Goal: Feedback & Contribution: Contribute content

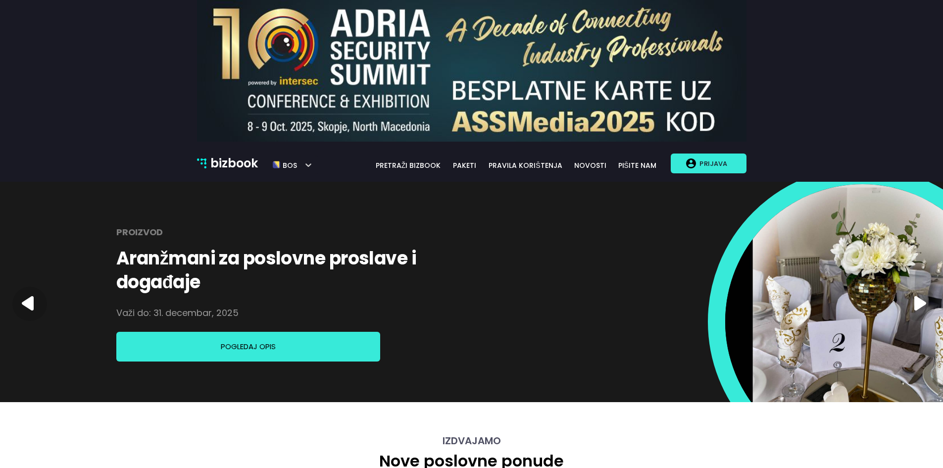
click at [711, 167] on p "Prijava" at bounding box center [713, 163] width 35 height 19
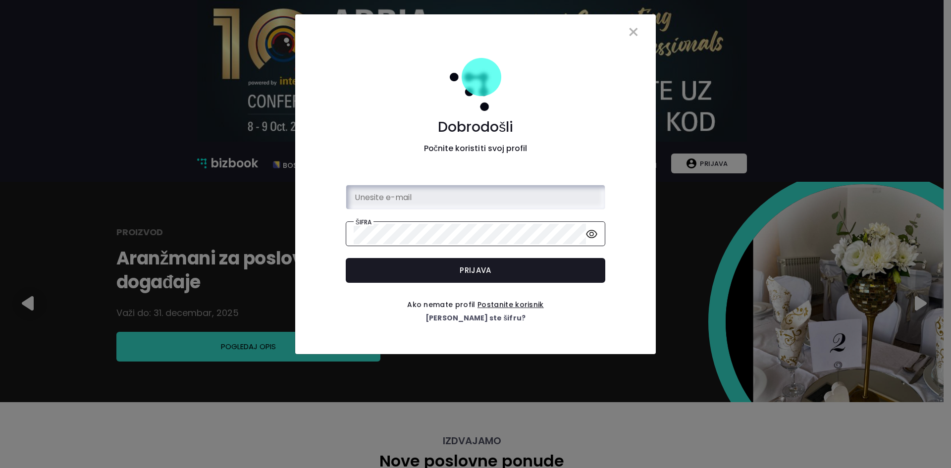
type input "[EMAIL_ADDRESS][DOMAIN_NAME]"
drag, startPoint x: 539, startPoint y: 283, endPoint x: 543, endPoint y: 251, distance: 31.9
click at [543, 251] on form "E-mail [EMAIL_ADDRESS][DOMAIN_NAME] Šifra Prijava" at bounding box center [475, 234] width 345 height 114
click at [543, 251] on div "E-mail [EMAIL_ADDRESS][DOMAIN_NAME] Šifra Prijava" at bounding box center [475, 234] width 275 height 98
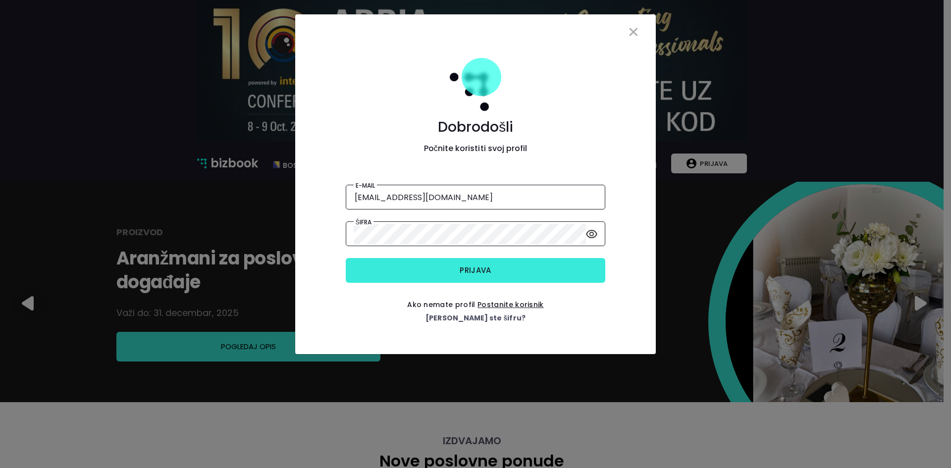
click at [527, 268] on button "Prijava" at bounding box center [475, 270] width 259 height 25
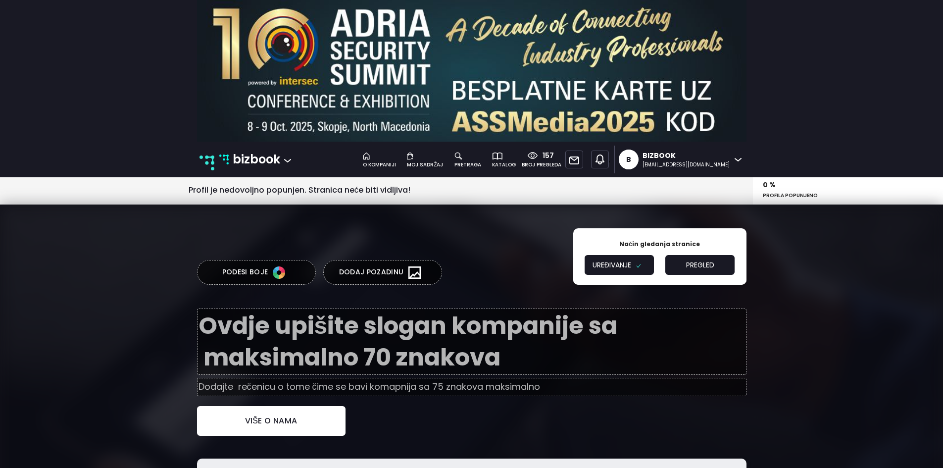
type textarea "B2B platforma za umrežavanje i promociju"
type input "Digitalni pregled stanja tržišta."
type input "Šta je Bizbook?"
type textarea "Bizbook je jedinstvena B2B poslovna platforma na kojoj postavljate ponude Vaše …"
type input "Kreirajte profil svoje kompanije"
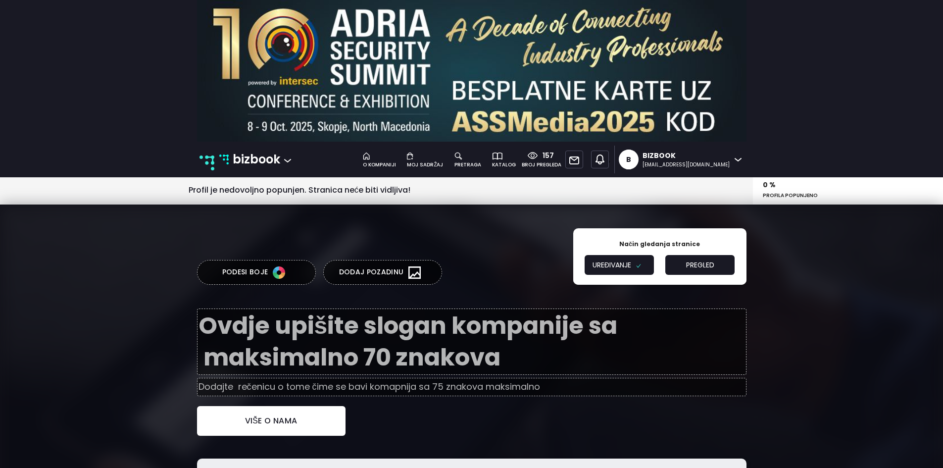
type textarea "Za svaku kompaniju postoji kategorija. Izaberite onu koja najbolje odgovara pos…"
type input "Koristite mogućnost personalizacije"
type textarea "Odlučite šta je trenutno važno za vašu kompaniju i navedite to na svom profilu.…"
type input "Pronađite partnere"
type textarea "Upotrijebite naš pretraživač za traženje dobavljača, proizvođača, pružatelja us…"
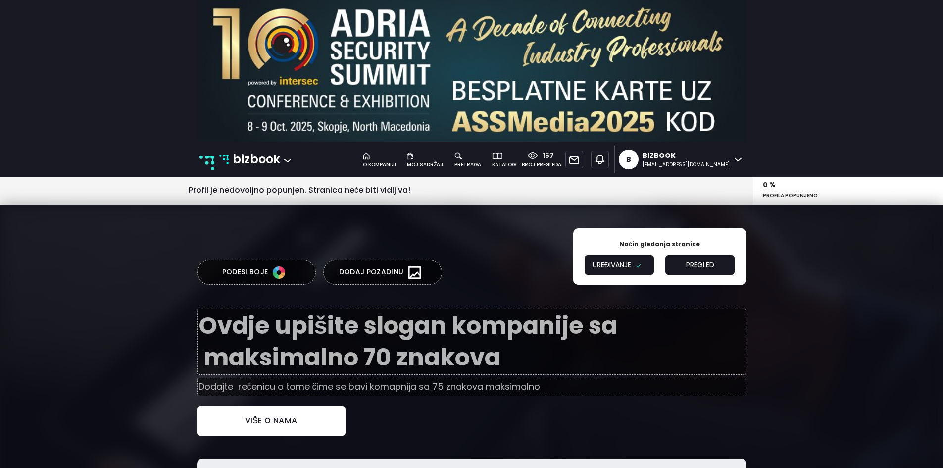
type input "Komunicirajte s lakoćom"
type textarea "Povećajte produktivnost vaše kompanije komunikacijom koji vam daje ono što vam …"
type input "Predstavite se, istražujte, sarađujte!"
type textarea "Razmjenjujte znanje i iskustvo sa svojim poslovnim partnerima radi međusobnog r…"
type input "Poslujte pametno"
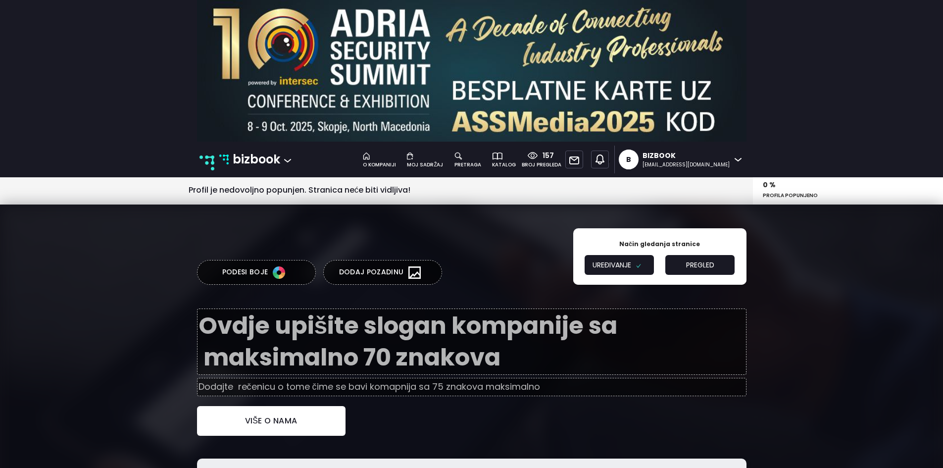
type textarea "Podržavamo i stvaramo prilike za zaključivanje poslovnih ugovora."
type input "Predstavite se, istražujte, sarađujte!"
type textarea "Razmjenjujte znanje i iskustvo sa svojim poslovnim partnerima radi međusobnog r…"
type input "Klijenti o nama"
type textarea "Bizbook je najinovativniji online proizvod koji se mogao desiti regionalnom trž…"
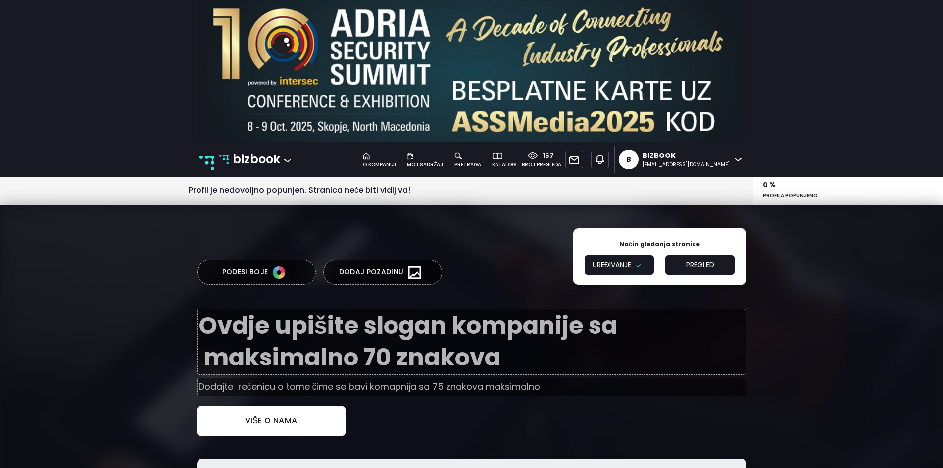
type input "Kristina Miklavčić"
type input "eXtea d.o.o."
type textarea "If you understand the Bizbook concept, jobs will come to you. I believe that ou…"
type input "Vahidin Alihodžić"
type input "OWNER/o.d. Manifestacije"
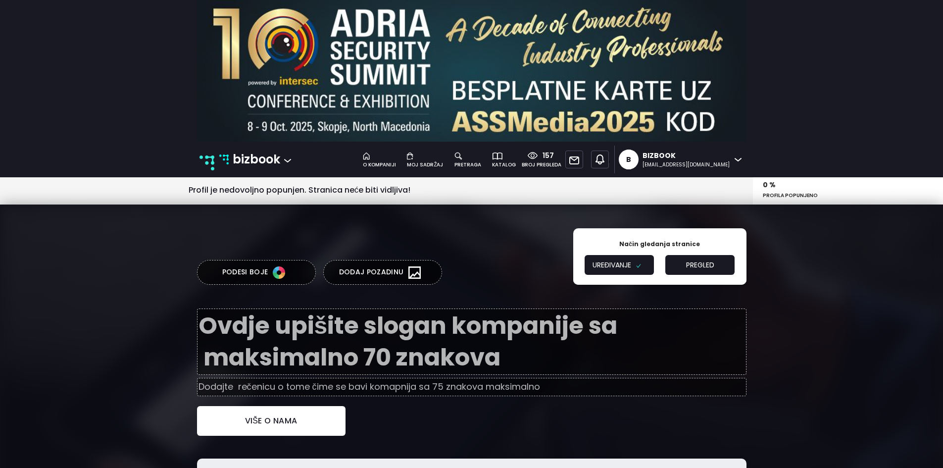
type textarea "Kvalitetna prezentacija najbitniji je dio marketinga. Naš moto je SIGURAN PARTN…"
type input "Ernest Brajković"
type input "direktor/Sin Cro Er d.o.o."
type input "Bizbook d.o.o."
type input "Sarajevo"
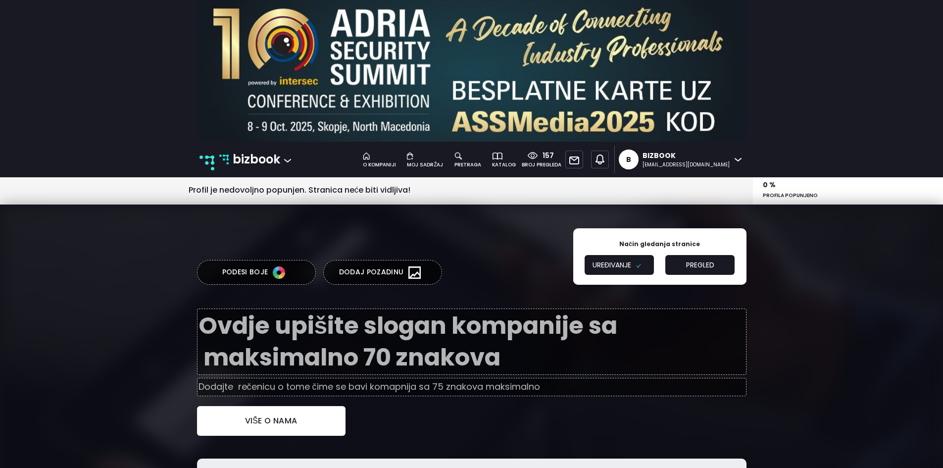
type input "Bosna i Hercegovina"
type input "4202754130004"
type input "+387 60 35 58 654"
type input "prodaja@bizbook.ba"
type input "www.bizbook.ba"
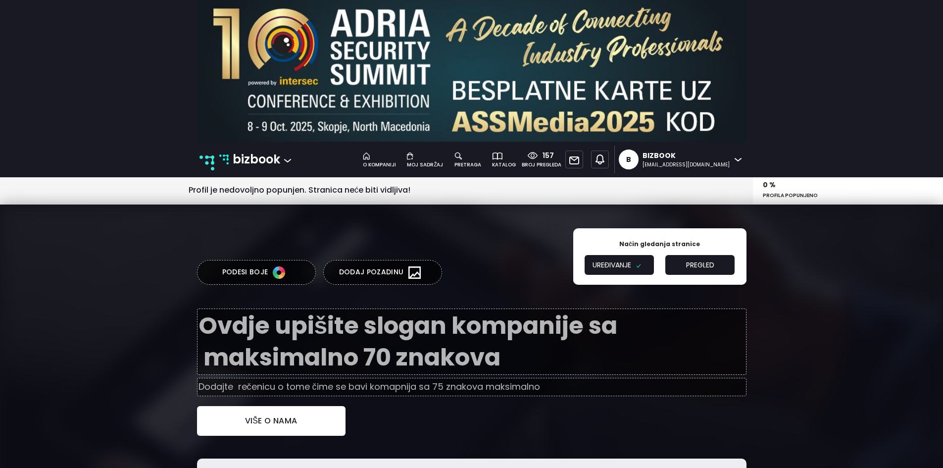
type input "https://www.facebook.com/bizbook.ba"
type input "https://www.instagram.com/bizbook.ba/"
type input "https://www.linkedin.com/company/bizbook/"
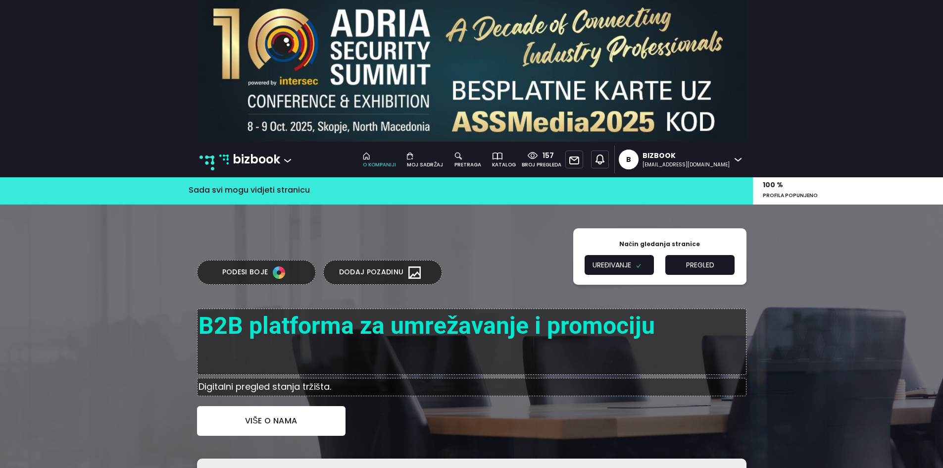
click at [481, 159] on div at bounding box center [467, 155] width 27 height 11
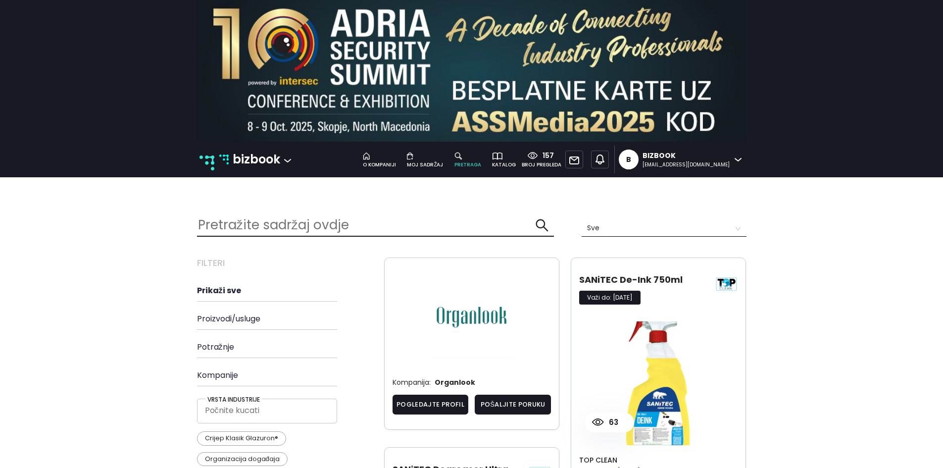
scroll to position [1119, 565]
click at [302, 223] on input "text" at bounding box center [366, 224] width 339 height 21
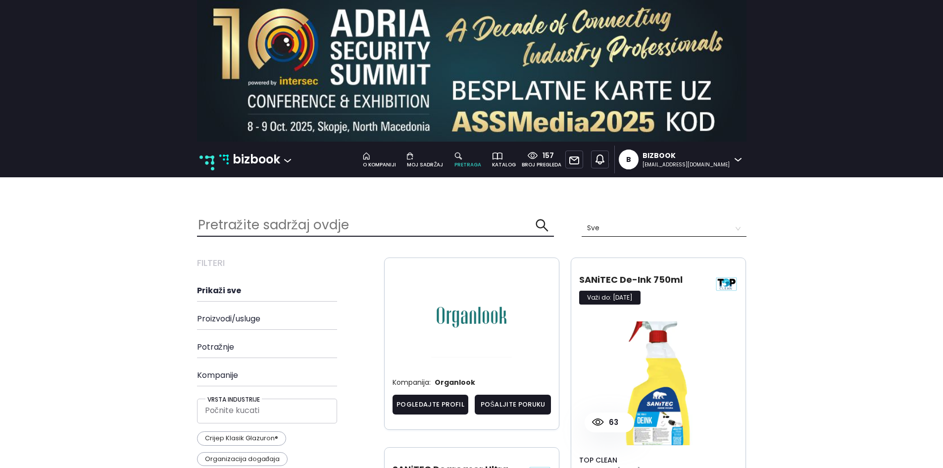
click at [302, 223] on input "text" at bounding box center [366, 224] width 339 height 21
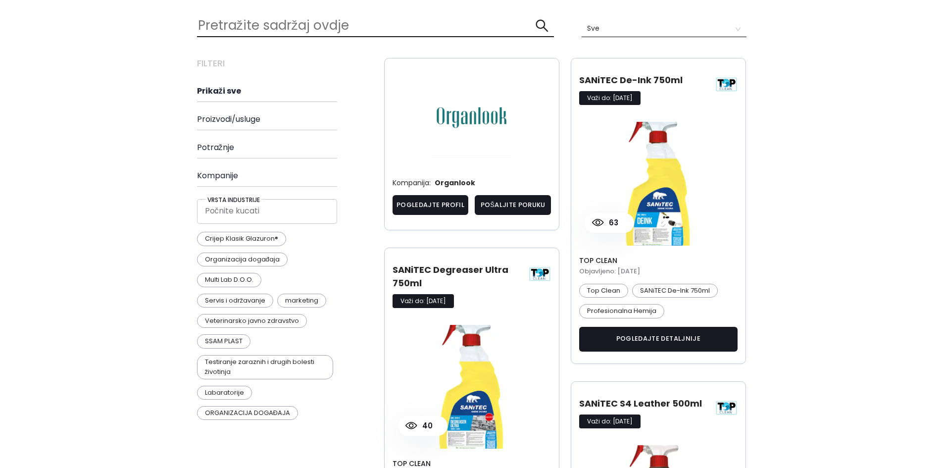
scroll to position [0, 0]
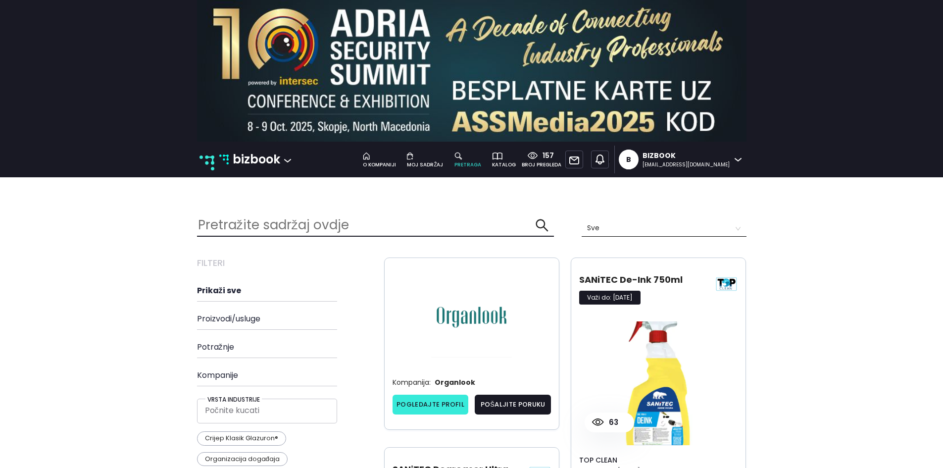
click at [445, 400] on link "Pogledajte profil" at bounding box center [431, 405] width 76 height 20
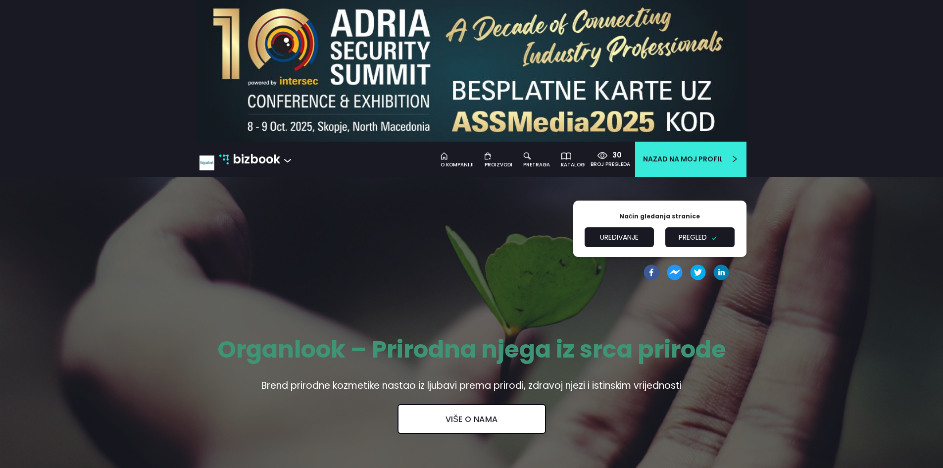
click at [601, 240] on button "Uređivanje" at bounding box center [619, 237] width 69 height 20
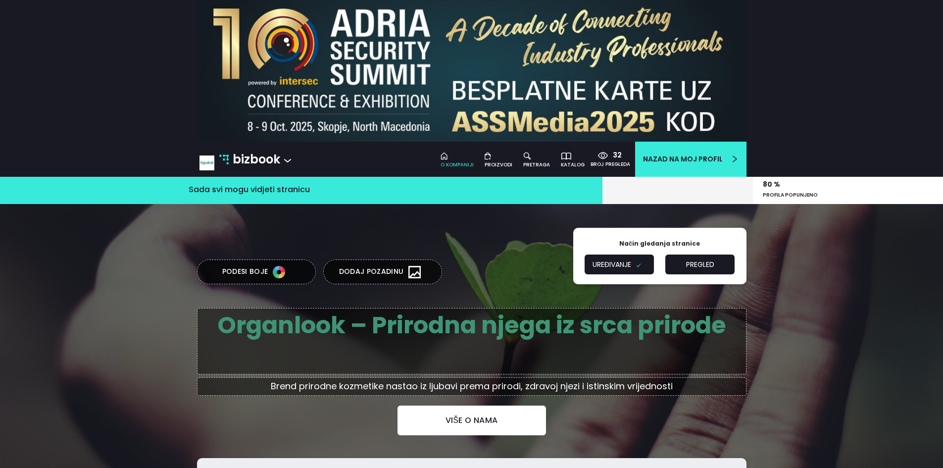
click at [538, 157] on div at bounding box center [536, 155] width 27 height 11
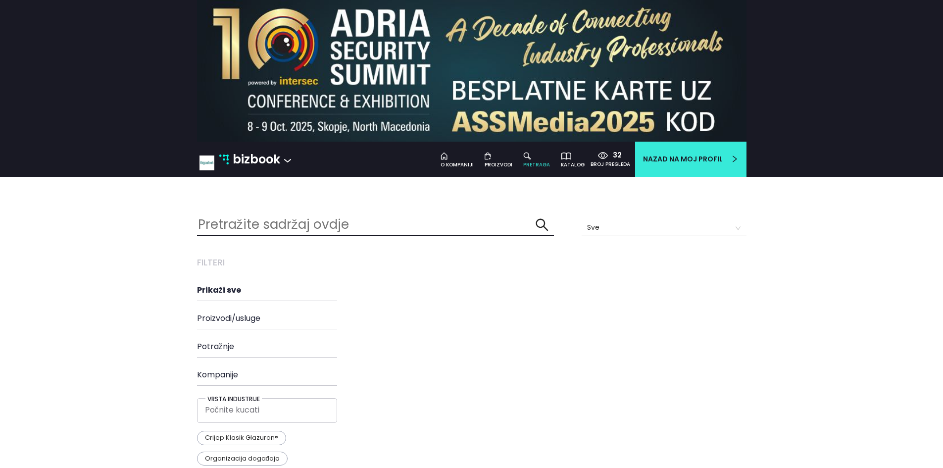
scroll to position [253, 565]
click at [501, 160] on div at bounding box center [499, 155] width 28 height 11
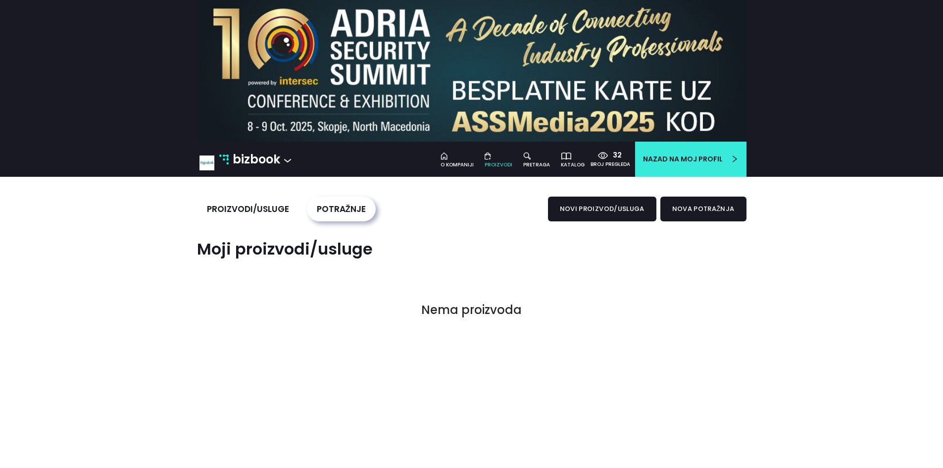
click at [260, 214] on button "proizvodi/usluge" at bounding box center [248, 209] width 102 height 25
click at [613, 215] on button "novi proizvod/usluga" at bounding box center [602, 209] width 108 height 25
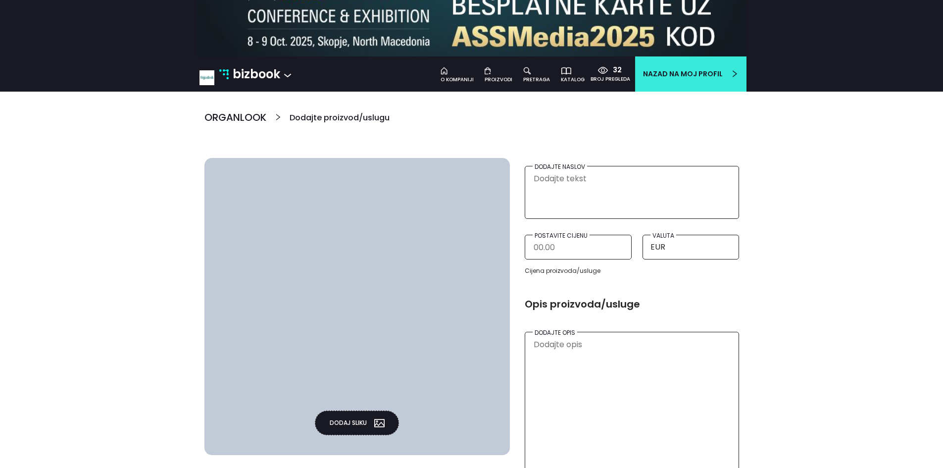
scroll to position [86, 0]
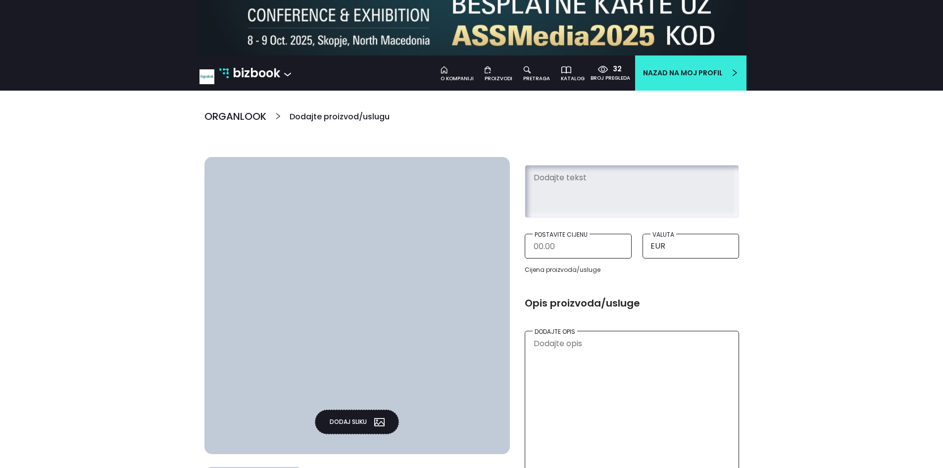
click at [582, 176] on textarea at bounding box center [632, 189] width 199 height 45
paste textarea "Poklon setovi"
type textarea "Poklon setovi"
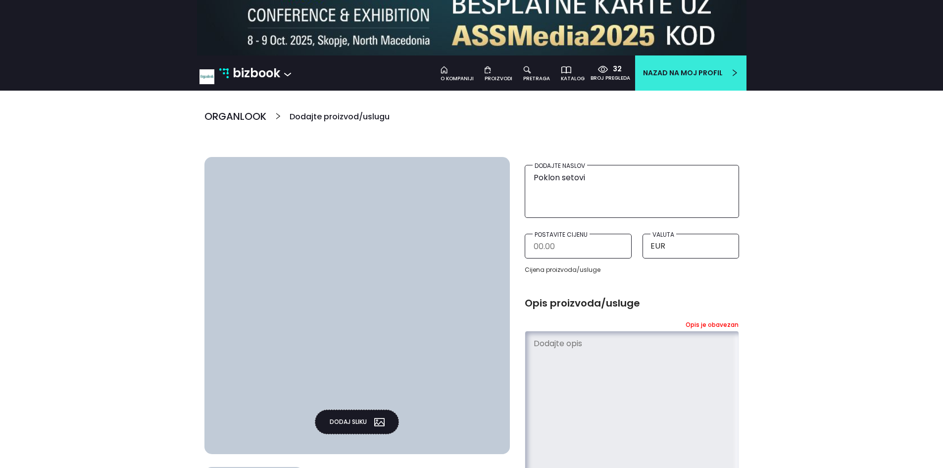
click at [603, 377] on textarea at bounding box center [632, 430] width 199 height 194
paste textarea "Organlook Poklon paketi – Prirodna njega, savršen poklon za svaku priliku! Pokl…"
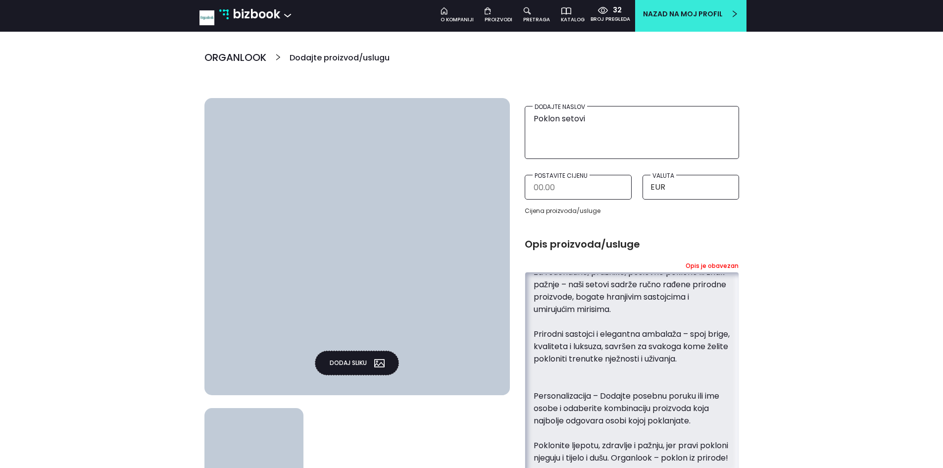
scroll to position [136, 0]
click at [591, 373] on textarea "Organlook Poklon paketi – Prirodna njega, savršen poklon za svaku priliku! Pokl…" at bounding box center [632, 371] width 199 height 194
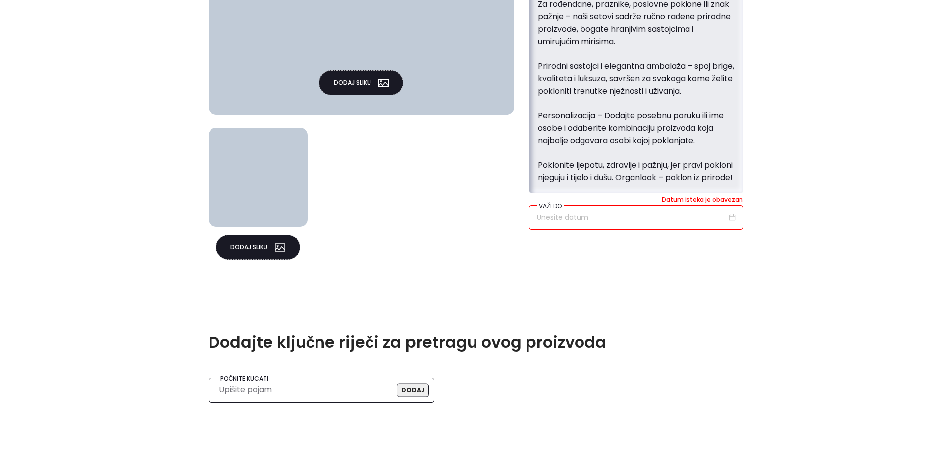
scroll to position [427, 0]
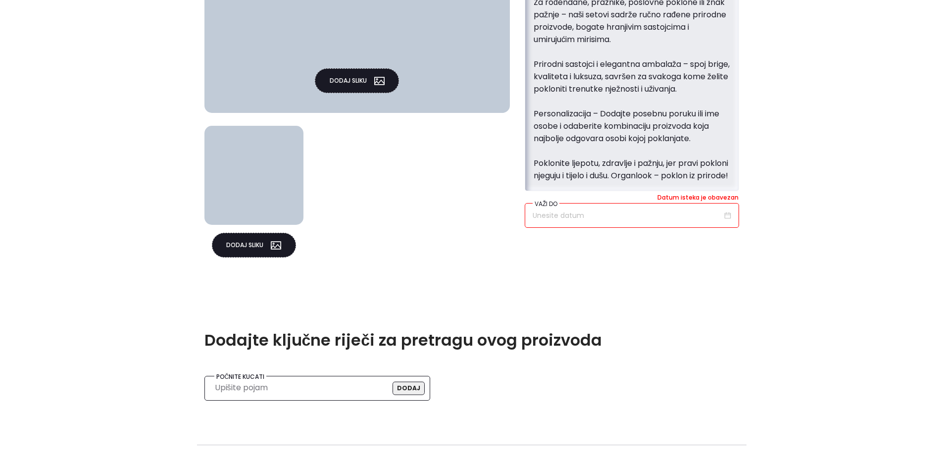
type textarea "Organlook Poklon paketi – Prirodna njega, savršen poklon za svaku priliku! Pokl…"
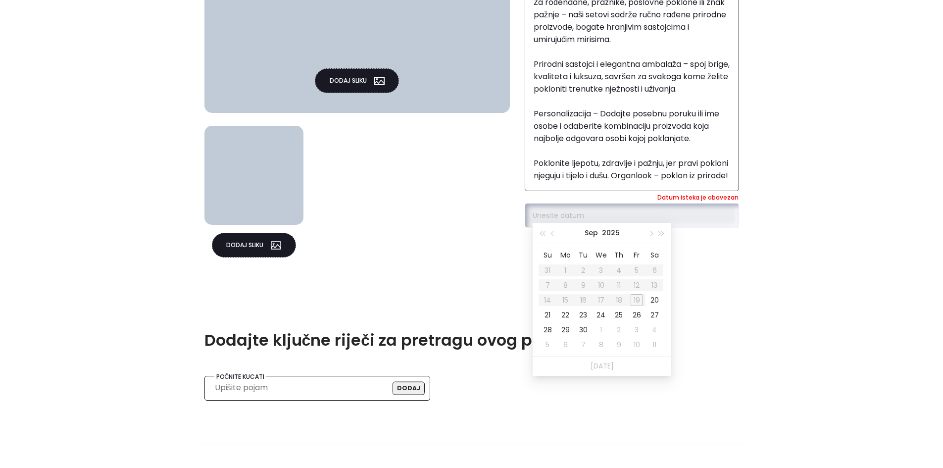
click at [712, 213] on input at bounding box center [628, 215] width 190 height 11
click at [660, 230] on button "button" at bounding box center [661, 233] width 11 height 20
type input "12/09/2028"
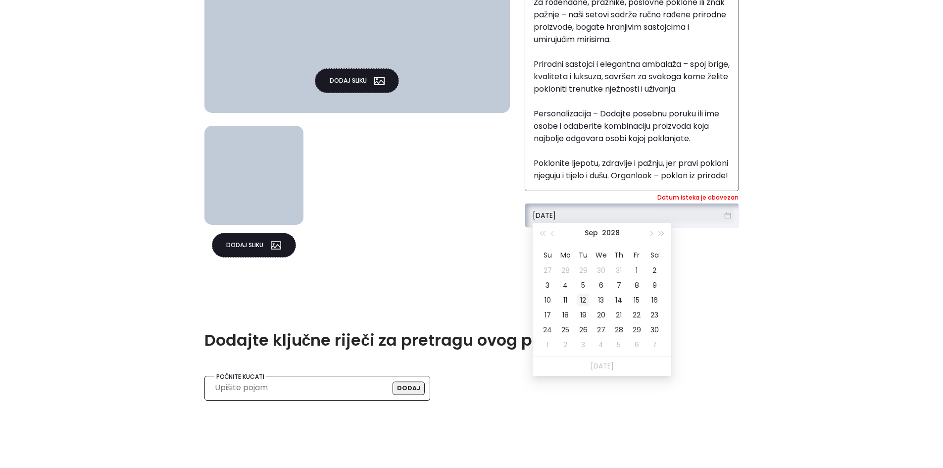
click at [578, 299] on div "12" at bounding box center [583, 300] width 12 height 12
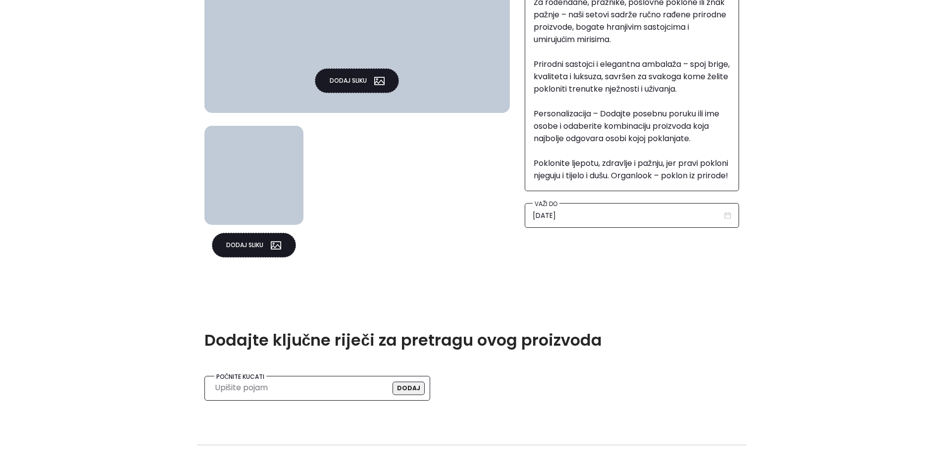
click at [352, 86] on button "Dodaj sliku" at bounding box center [357, 80] width 84 height 25
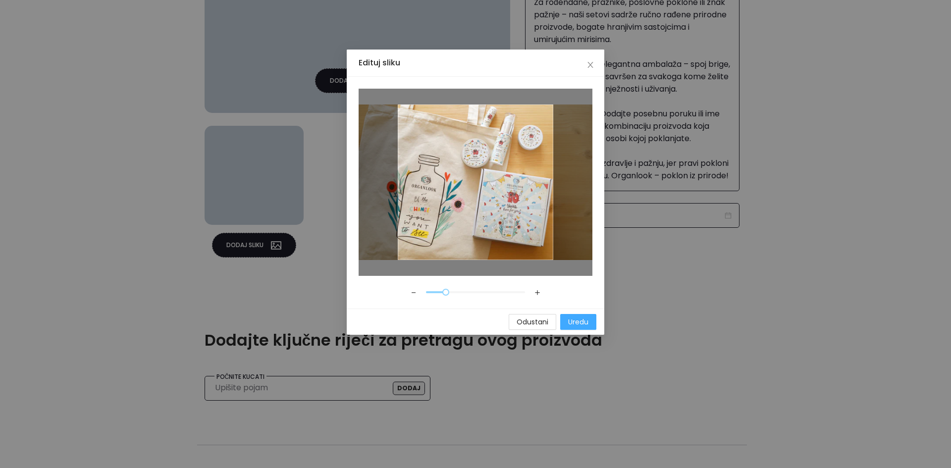
click at [573, 329] on button "Uredu" at bounding box center [578, 322] width 36 height 16
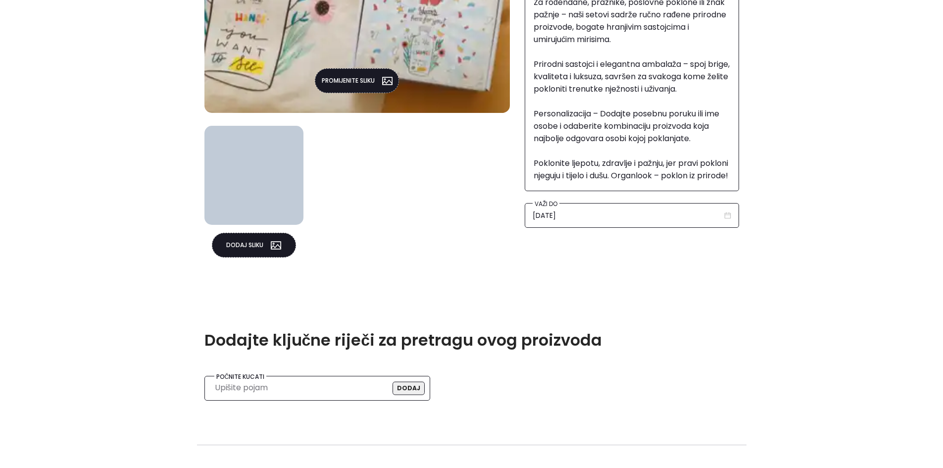
drag, startPoint x: 342, startPoint y: 272, endPoint x: 423, endPoint y: 199, distance: 109.4
click at [423, 199] on div "Dodaj sliku" at bounding box center [357, 197] width 306 height 168
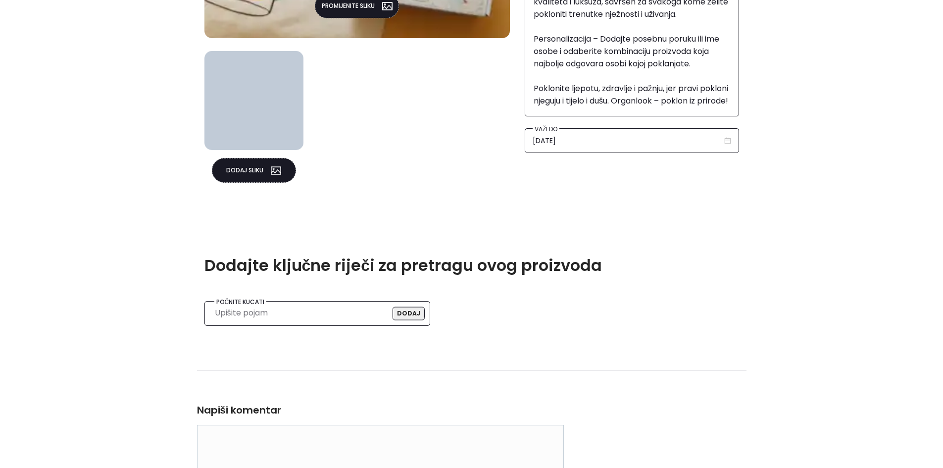
scroll to position [504, 0]
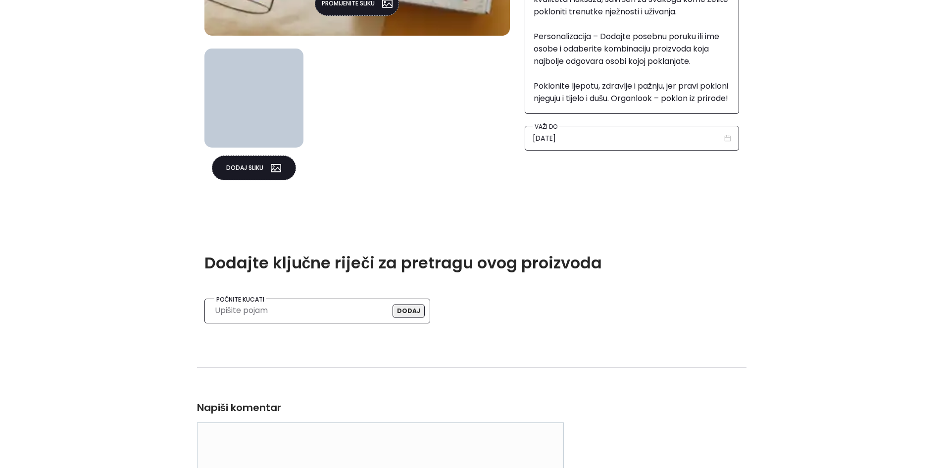
click at [326, 321] on div "Počnite kucati Upišite pojam Dodaj" at bounding box center [317, 311] width 226 height 25
click at [330, 317] on input "search" at bounding box center [315, 310] width 200 height 15
click at [412, 312] on button "Dodaj" at bounding box center [409, 310] width 32 height 13
click at [408, 314] on button "Dodaj" at bounding box center [409, 310] width 32 height 13
click at [345, 312] on input "Korporativni pokloni" at bounding box center [315, 310] width 200 height 15
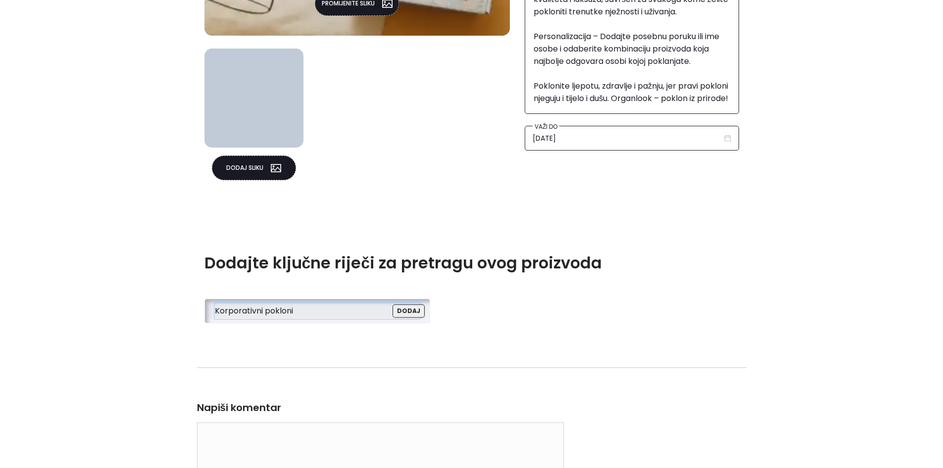
click at [345, 312] on input "Korporativni pokloni" at bounding box center [315, 310] width 200 height 15
click at [271, 335] on div "Korporativni pokloni" at bounding box center [320, 330] width 198 height 11
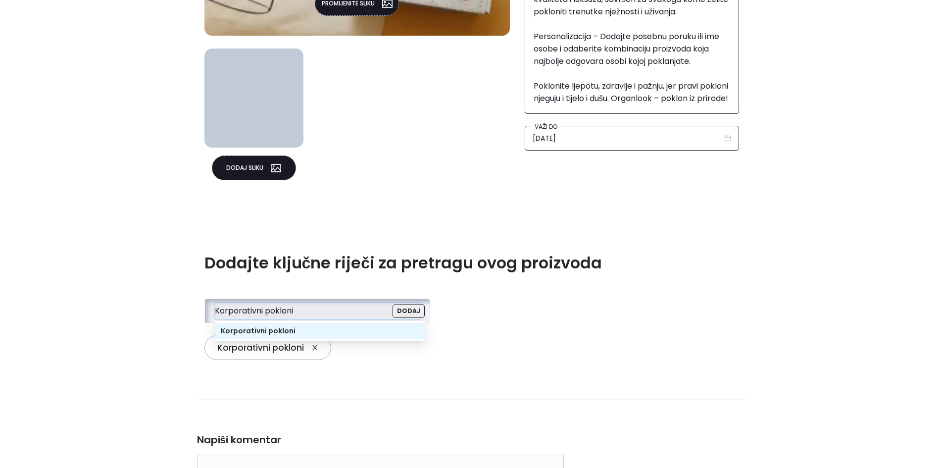
click at [354, 305] on input "Korporativni pokloni" at bounding box center [315, 310] width 200 height 15
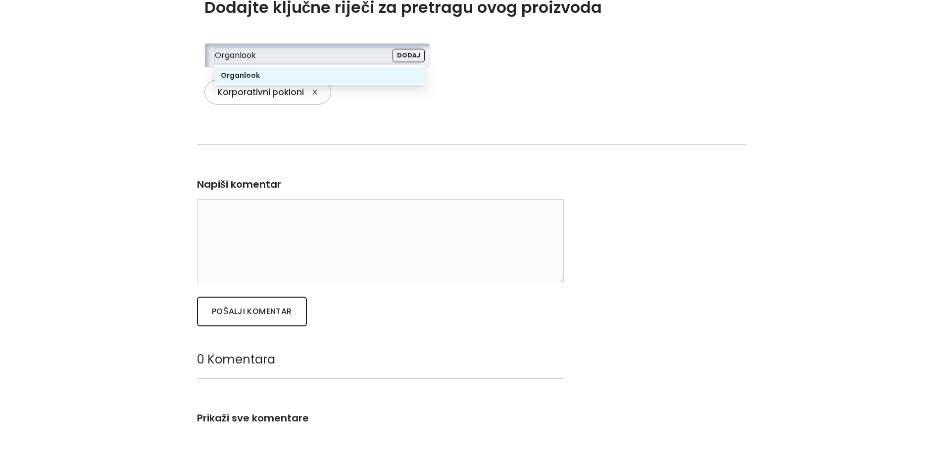
scroll to position [646, 0]
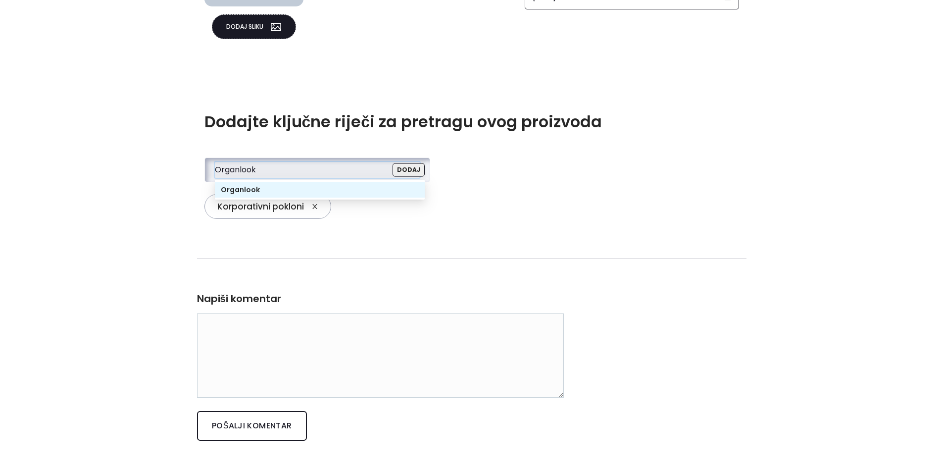
type input "Organlook"
click at [417, 169] on button "Dodaj" at bounding box center [409, 169] width 32 height 13
click at [321, 163] on input "Organlook" at bounding box center [315, 169] width 200 height 15
click at [373, 188] on div "Organlook" at bounding box center [320, 189] width 198 height 11
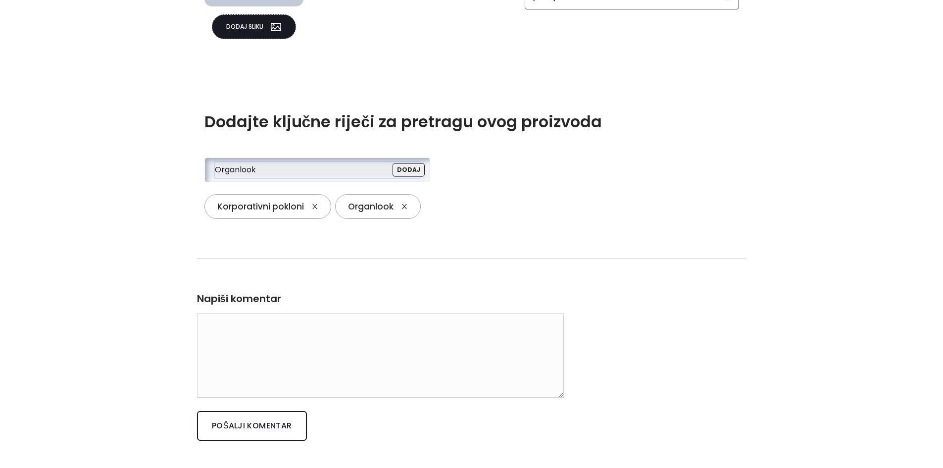
click at [313, 173] on input "Organlook" at bounding box center [315, 169] width 200 height 15
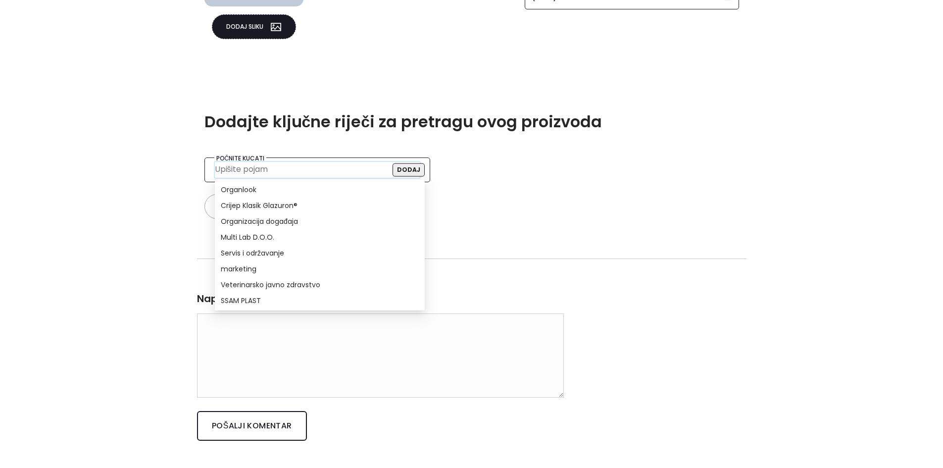
click at [502, 196] on div "Korporativni pokloni Organlook" at bounding box center [475, 210] width 542 height 32
click at [348, 170] on input "search" at bounding box center [315, 169] width 200 height 15
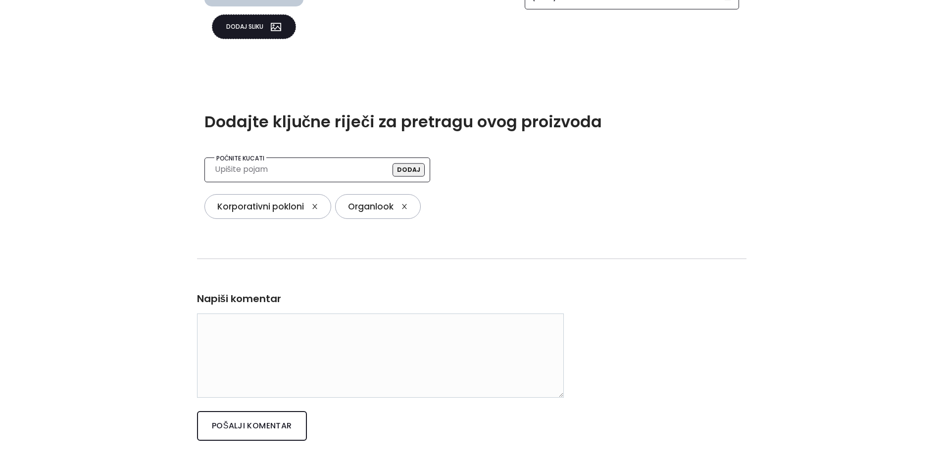
click at [779, 162] on div "Organlook Dodajte proizvod/uslugu Dodajte proizvod/uslugu Promijenite sliku Dod…" at bounding box center [471, 94] width 943 height 1086
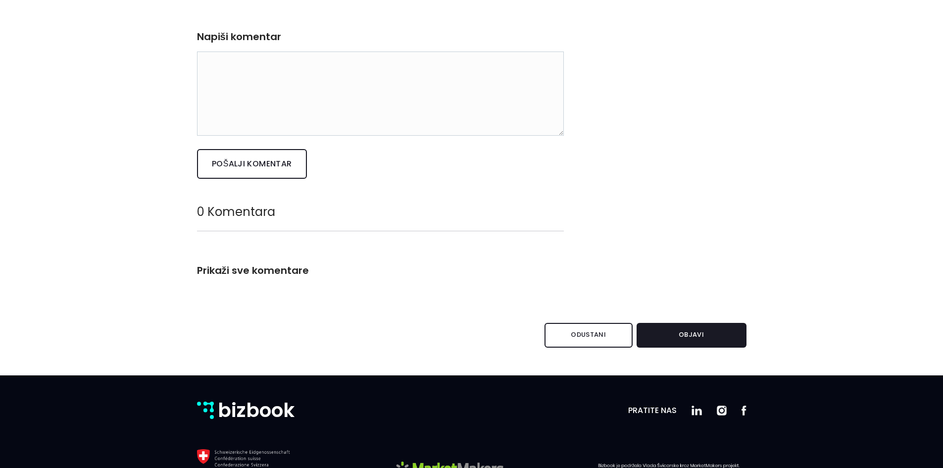
scroll to position [952, 0]
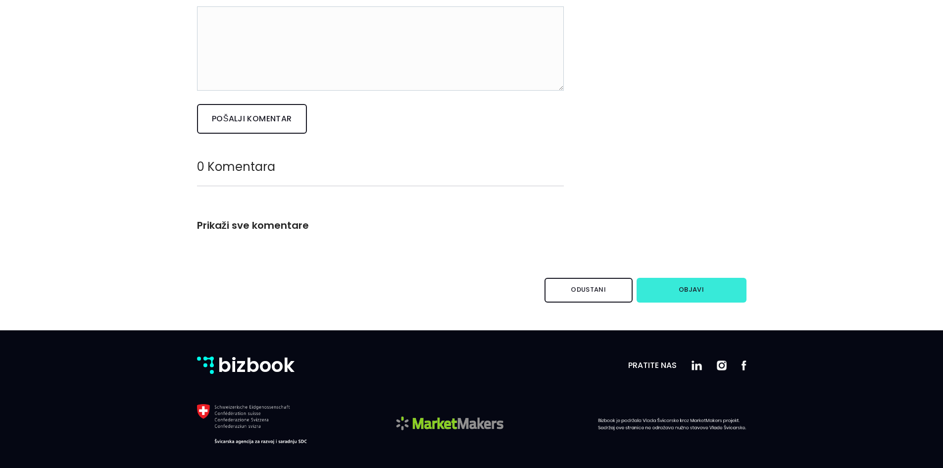
click at [684, 291] on button "Objavi" at bounding box center [692, 290] width 110 height 25
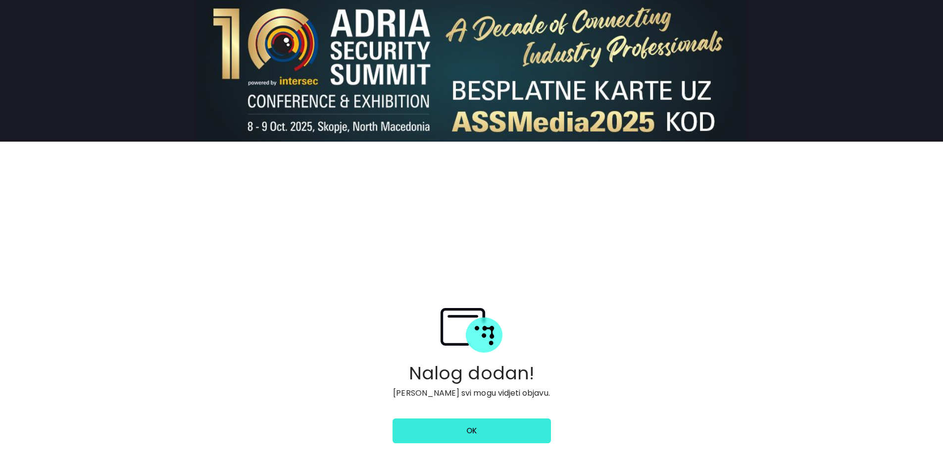
click at [470, 432] on link "ok" at bounding box center [472, 430] width 158 height 25
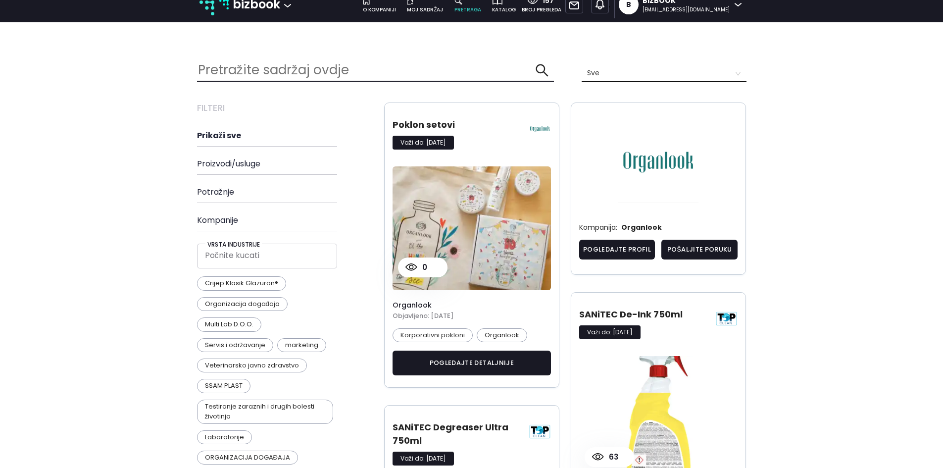
scroll to position [158, 0]
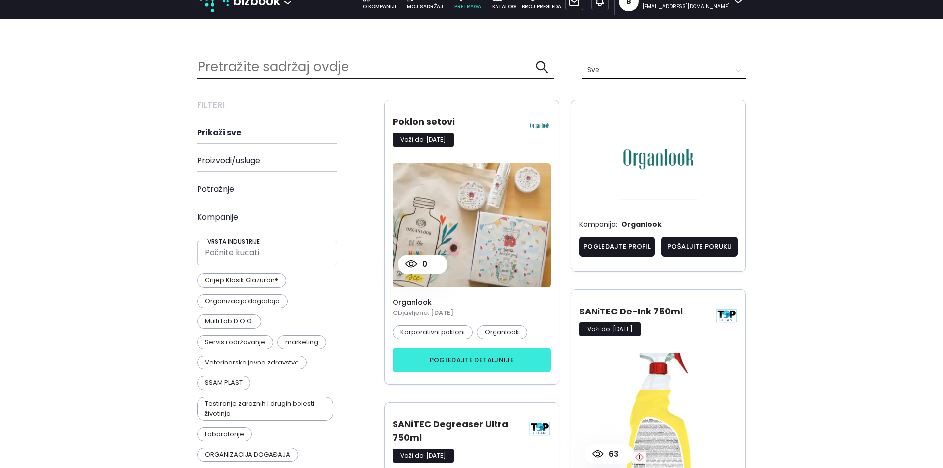
click at [455, 359] on button "pogledajte detaljnije" at bounding box center [472, 360] width 159 height 25
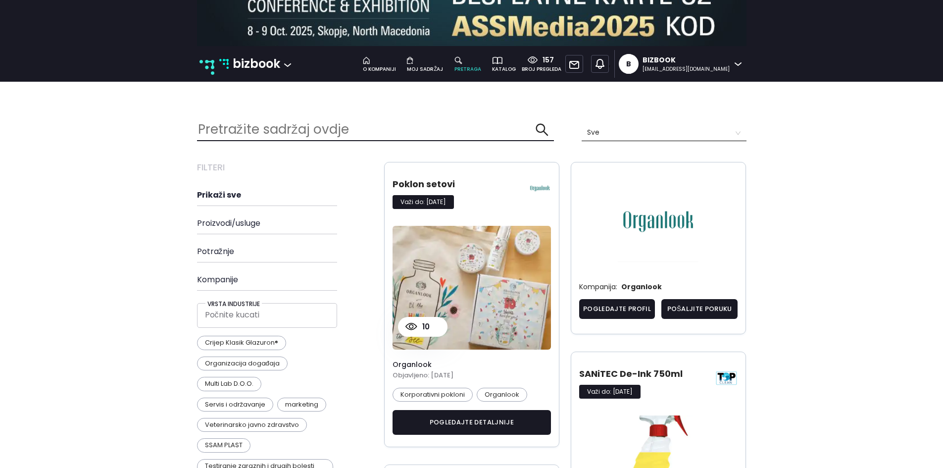
scroll to position [95, 0]
